Goal: Information Seeking & Learning: Learn about a topic

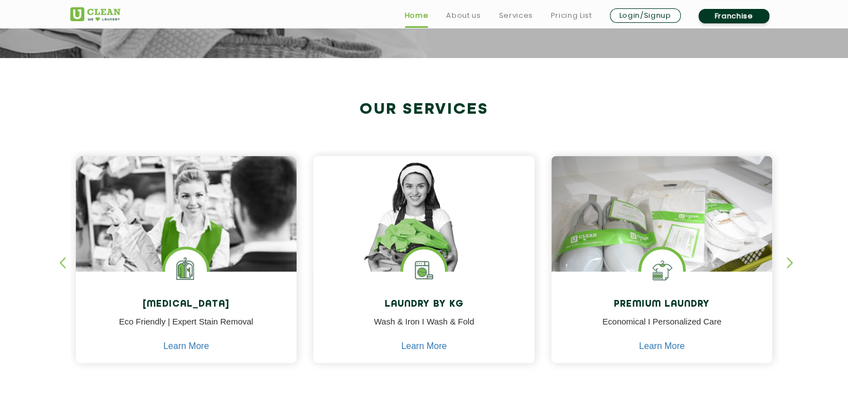
scroll to position [390, 0]
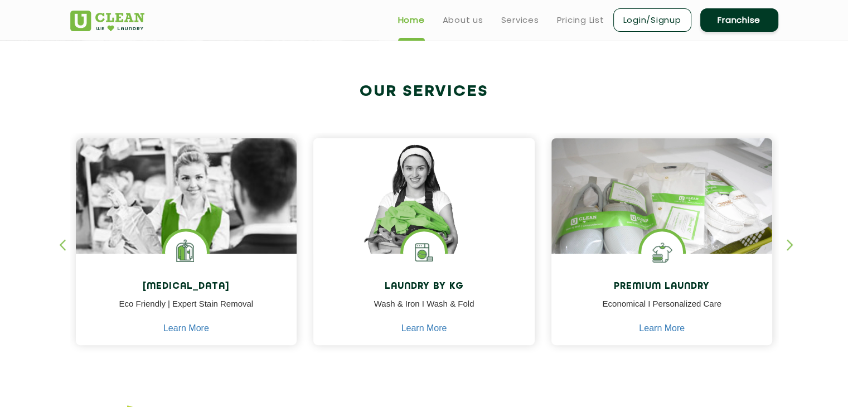
click at [395, 55] on section "Our Services [MEDICAL_DATA] Eco Friendly | Expert Stain Removal Learn More [MED…" at bounding box center [424, 226] width 848 height 372
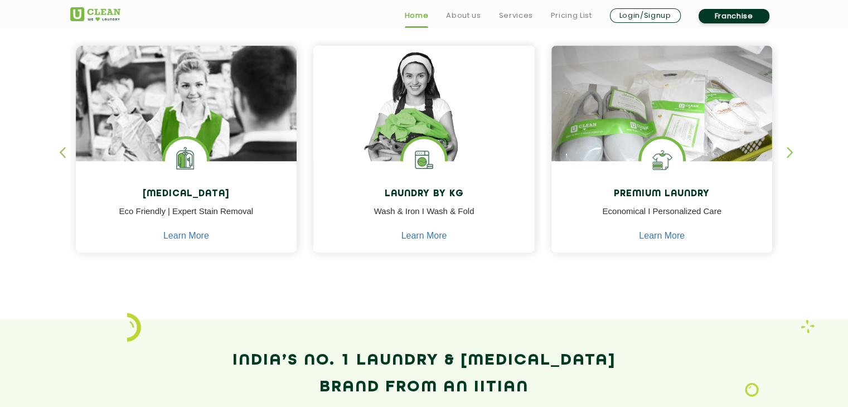
scroll to position [488, 0]
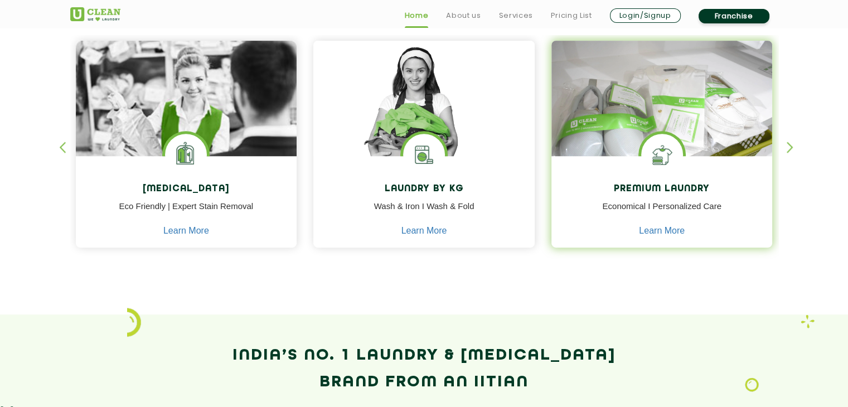
click at [685, 181] on div "Premium Laundry Economical I Personalized Care Learn More" at bounding box center [662, 203] width 221 height 94
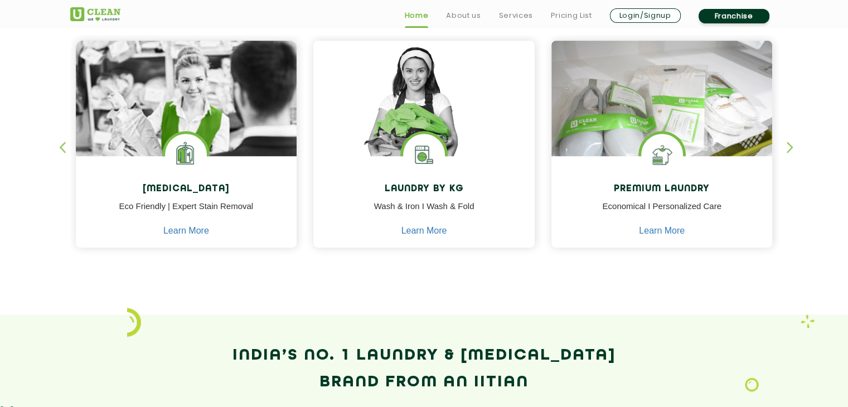
click at [787, 146] on div "button" at bounding box center [795, 157] width 17 height 31
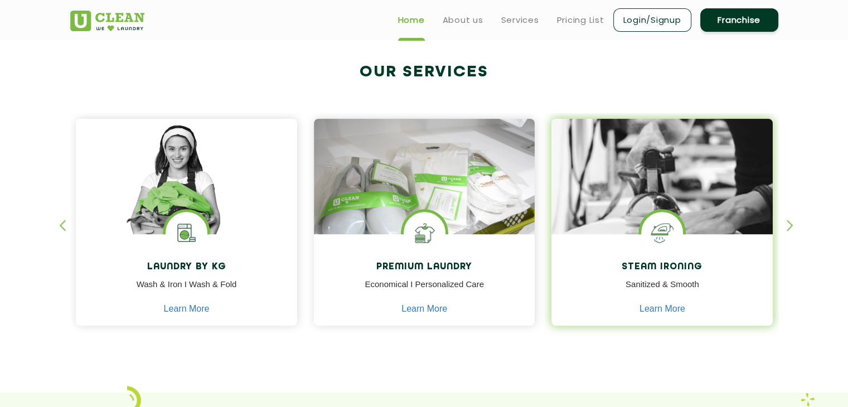
scroll to position [408, 0]
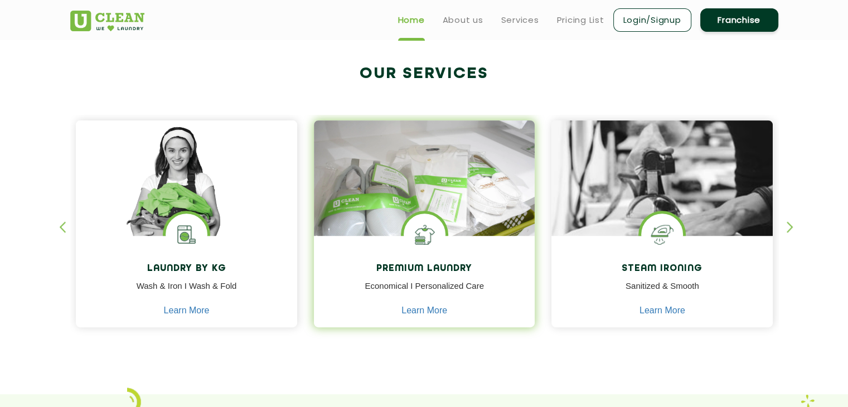
click at [428, 192] on img at bounding box center [424, 193] width 221 height 147
click at [439, 306] on link "Learn More" at bounding box center [425, 311] width 46 height 10
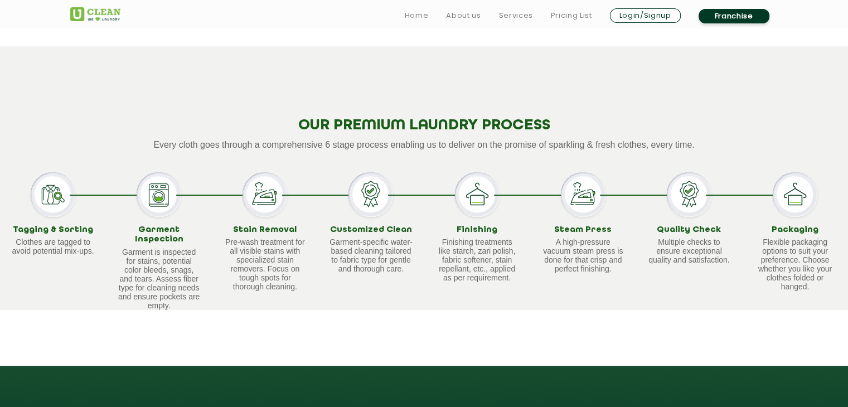
scroll to position [680, 0]
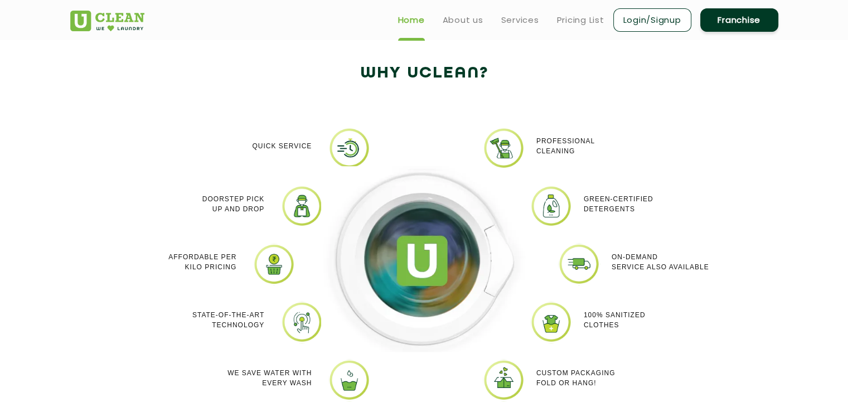
scroll to position [408, 0]
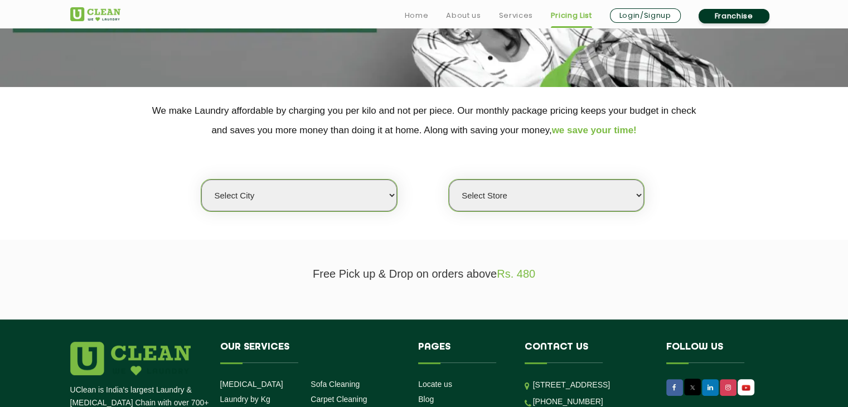
scroll to position [172, 0]
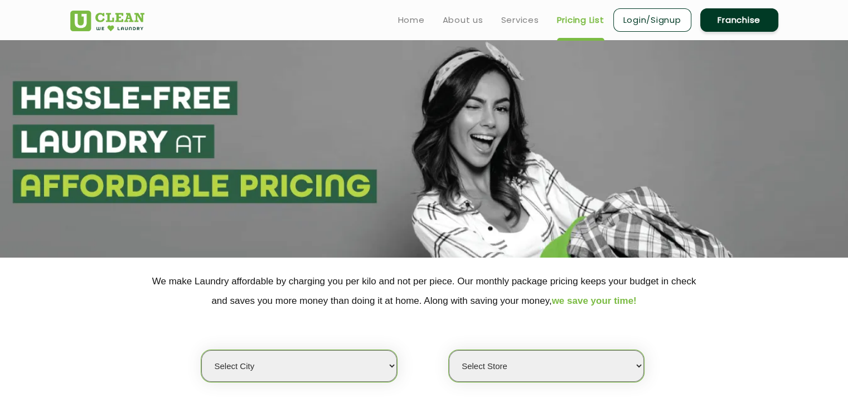
click at [505, 12] on ul "Home About us Services Pricing List Login/Signup Franchise" at bounding box center [583, 20] width 389 height 26
click at [518, 21] on link "Services" at bounding box center [520, 19] width 38 height 13
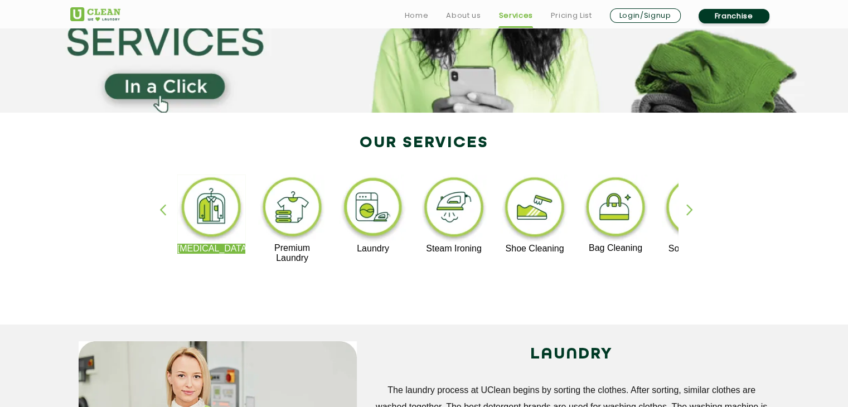
scroll to position [146, 0]
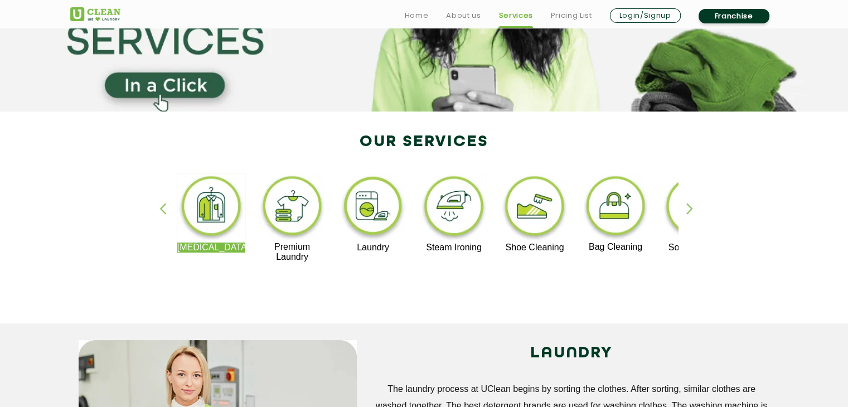
click at [531, 199] on img at bounding box center [535, 207] width 69 height 69
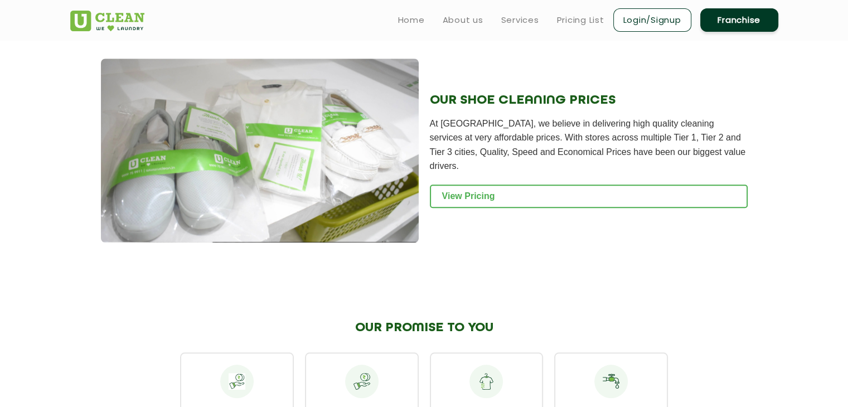
scroll to position [1105, 0]
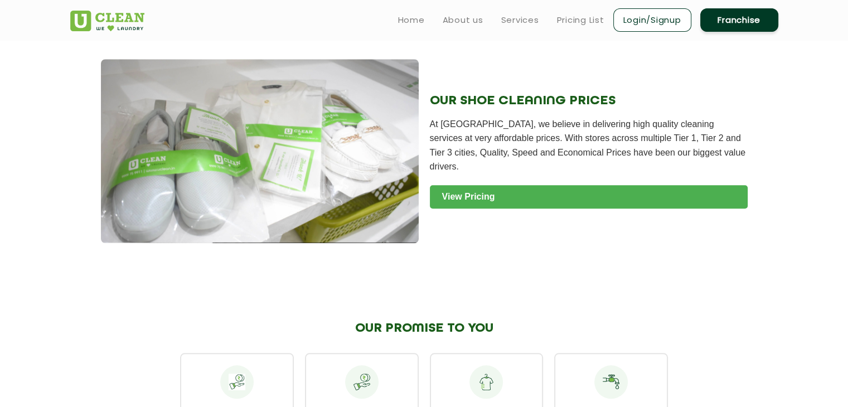
click at [492, 198] on link "View Pricing" at bounding box center [589, 196] width 318 height 23
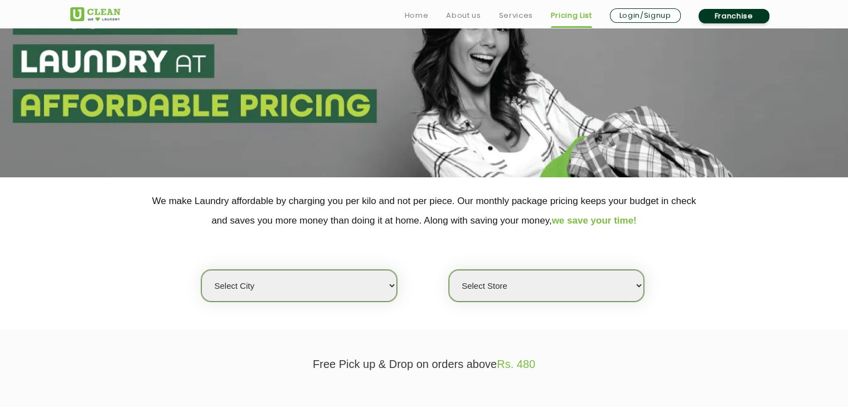
scroll to position [81, 0]
click at [386, 283] on select "Select city [GEOGRAPHIC_DATA] [GEOGRAPHIC_DATA] [GEOGRAPHIC_DATA] [GEOGRAPHIC_D…" at bounding box center [298, 285] width 195 height 32
select select "8"
click at [201, 269] on select "Select city [GEOGRAPHIC_DATA] [GEOGRAPHIC_DATA] [GEOGRAPHIC_DATA] [GEOGRAPHIC_D…" at bounding box center [298, 285] width 195 height 32
click at [476, 275] on select "Select Store [GEOGRAPHIC_DATA] [GEOGRAPHIC_DATA] [GEOGRAPHIC_DATA] [GEOGRAPHIC_…" at bounding box center [546, 285] width 195 height 32
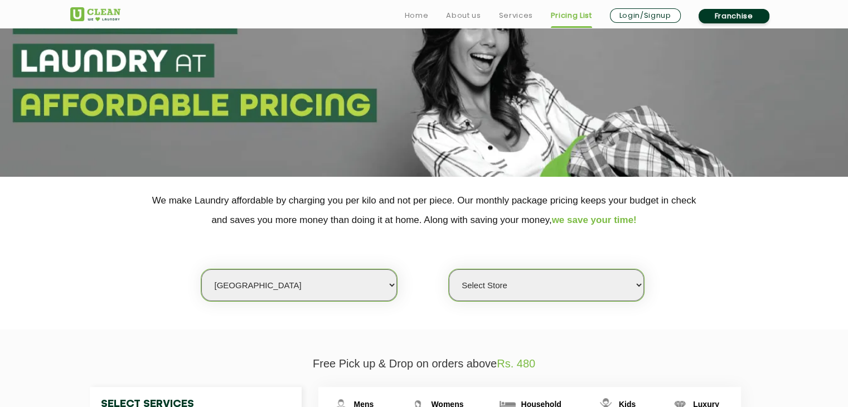
select select "340"
click at [449, 269] on select "Select Store [GEOGRAPHIC_DATA] [GEOGRAPHIC_DATA] [GEOGRAPHIC_DATA] [GEOGRAPHIC_…" at bounding box center [546, 285] width 195 height 32
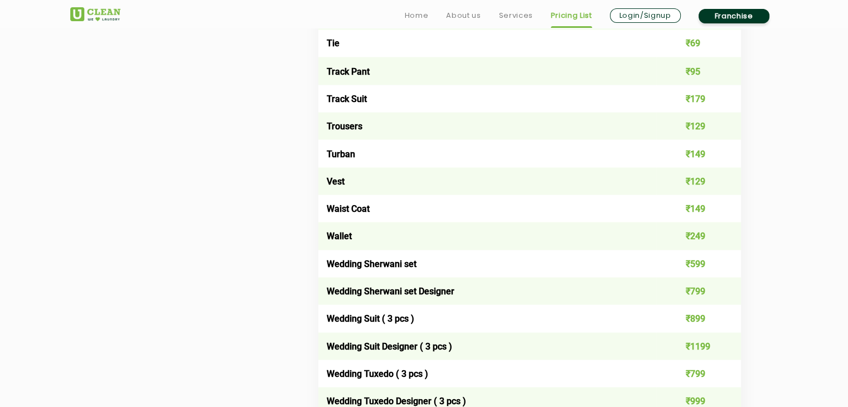
scroll to position [2142, 0]
